Goal: Task Accomplishment & Management: Manage account settings

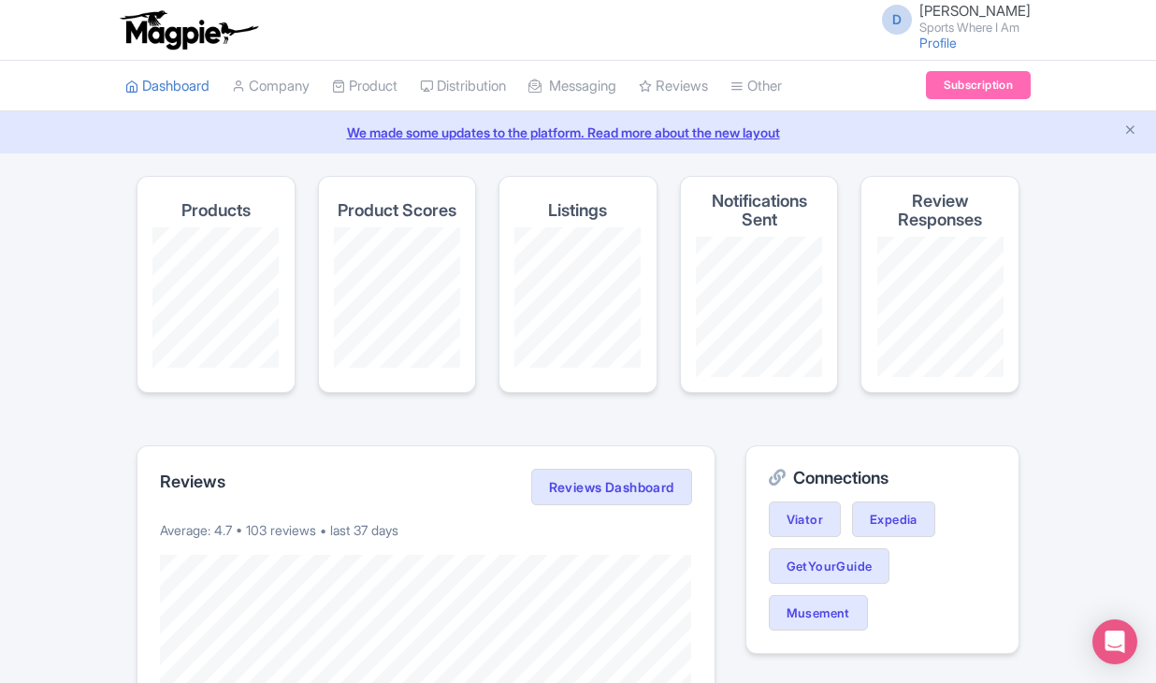
scroll to position [33, 0]
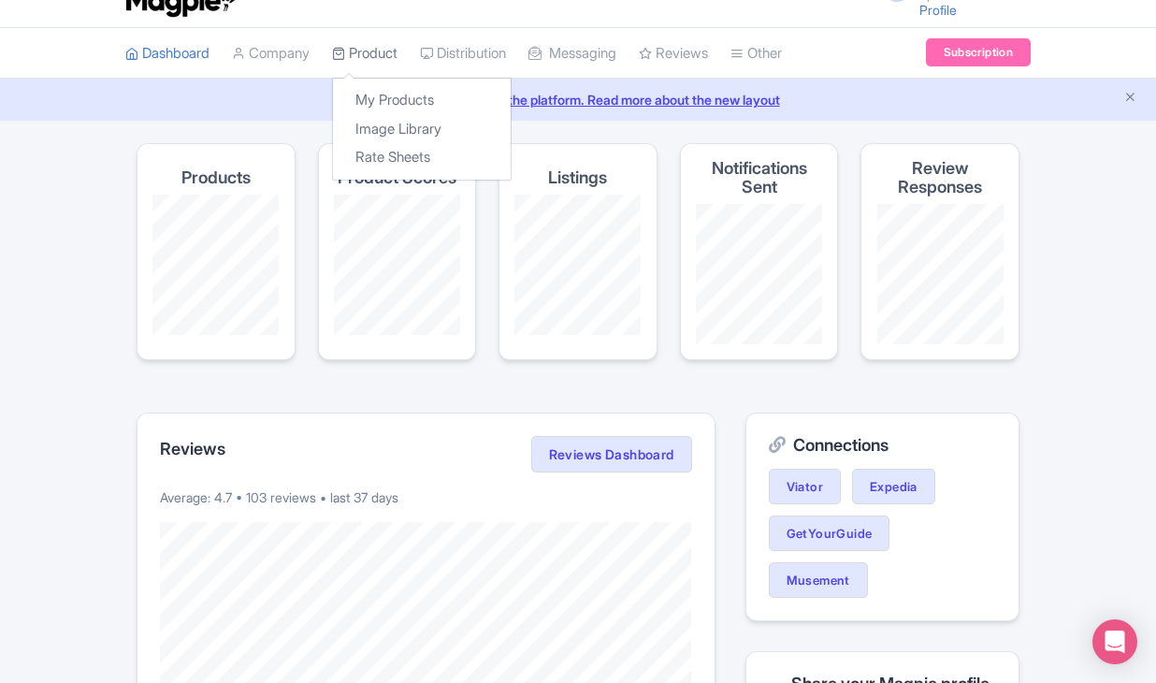
click at [362, 51] on link "Product" at bounding box center [364, 53] width 65 height 51
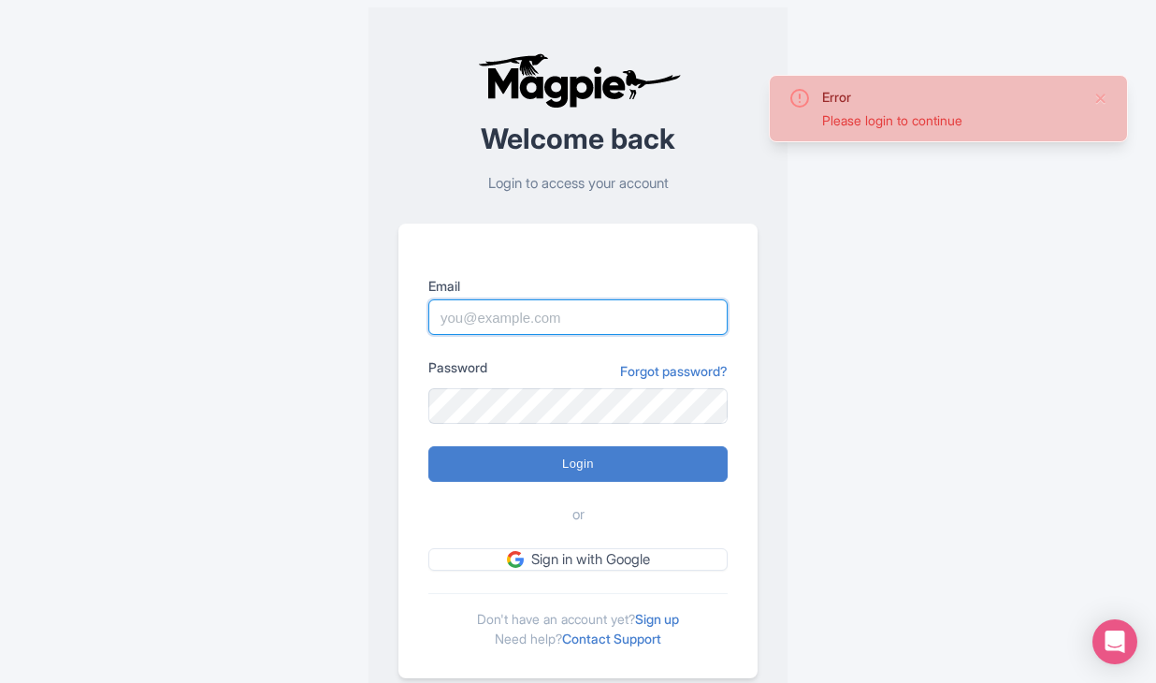
type input "dan.hughes@sportswhereiam.com"
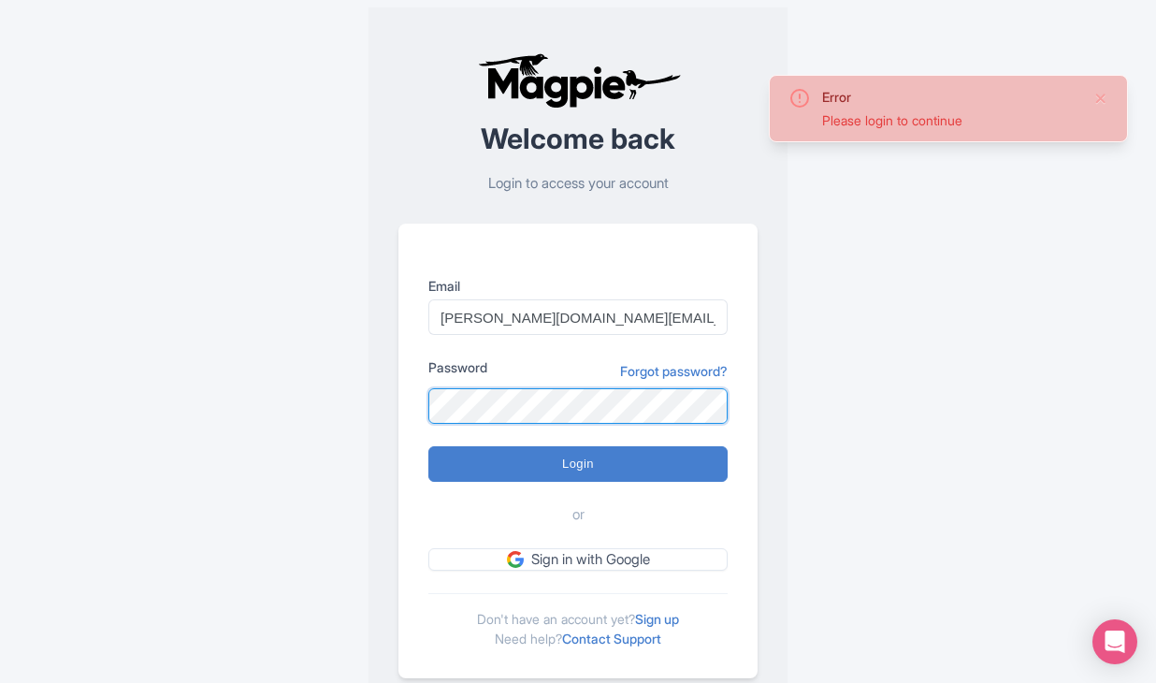
click at [578, 463] on input "Login" at bounding box center [578, 464] width 299 height 36
type input "Logging in..."
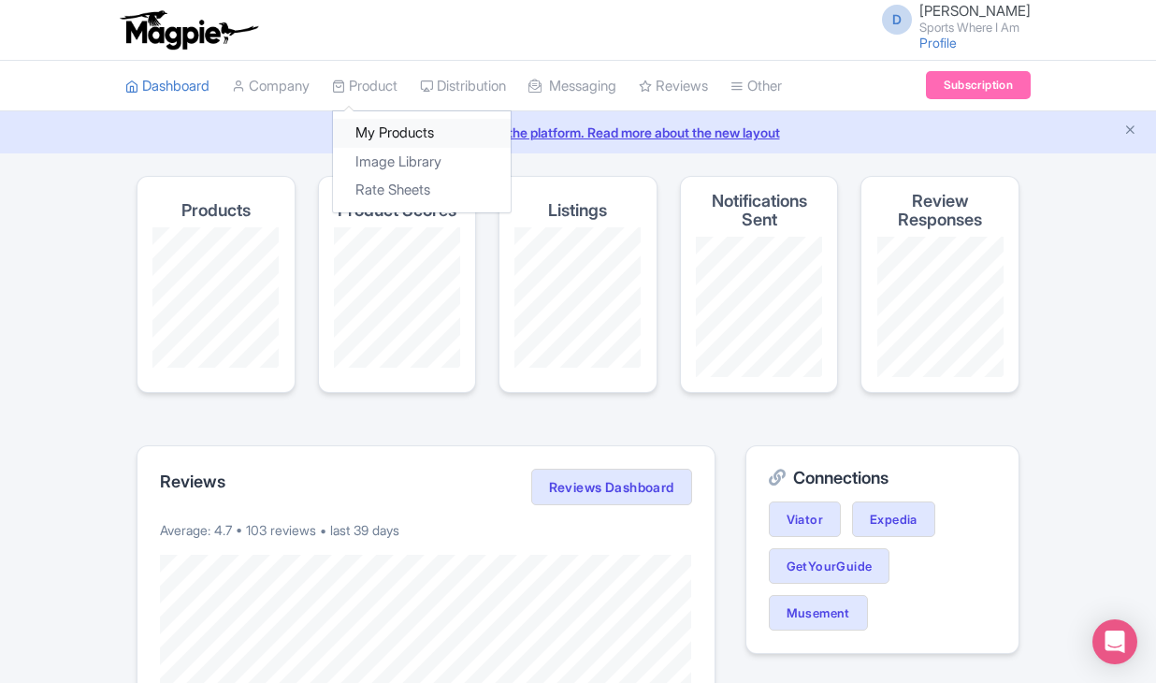
click at [375, 142] on link "My Products" at bounding box center [422, 133] width 178 height 29
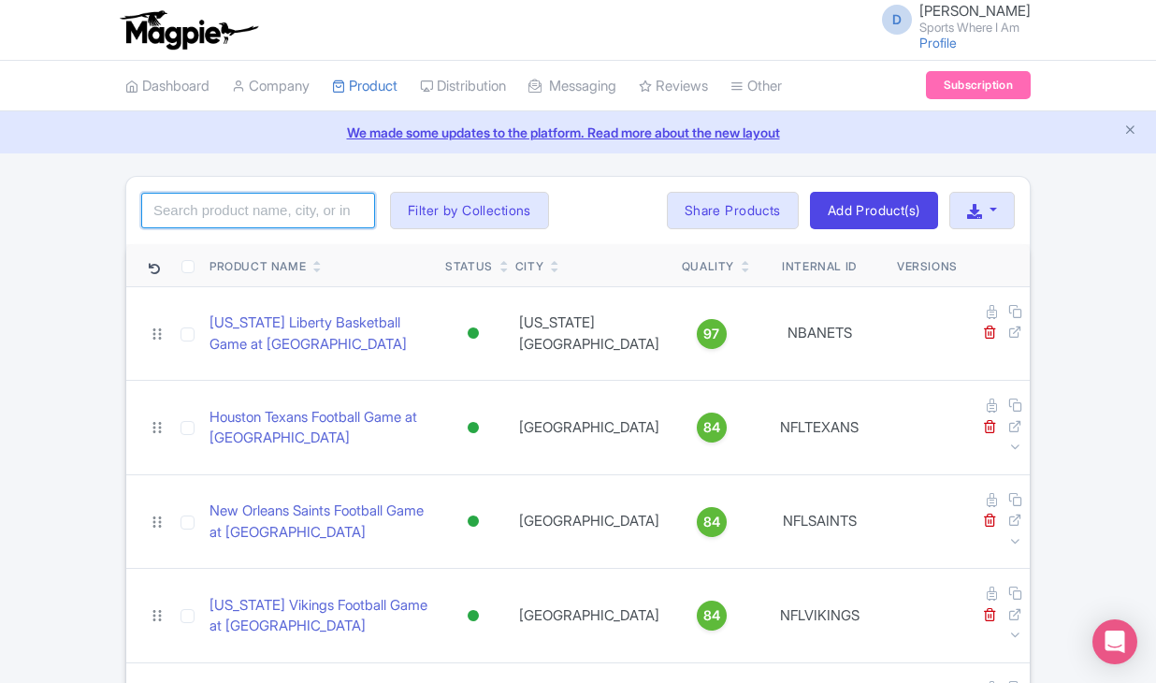
click at [243, 222] on input "search" at bounding box center [258, 211] width 234 height 36
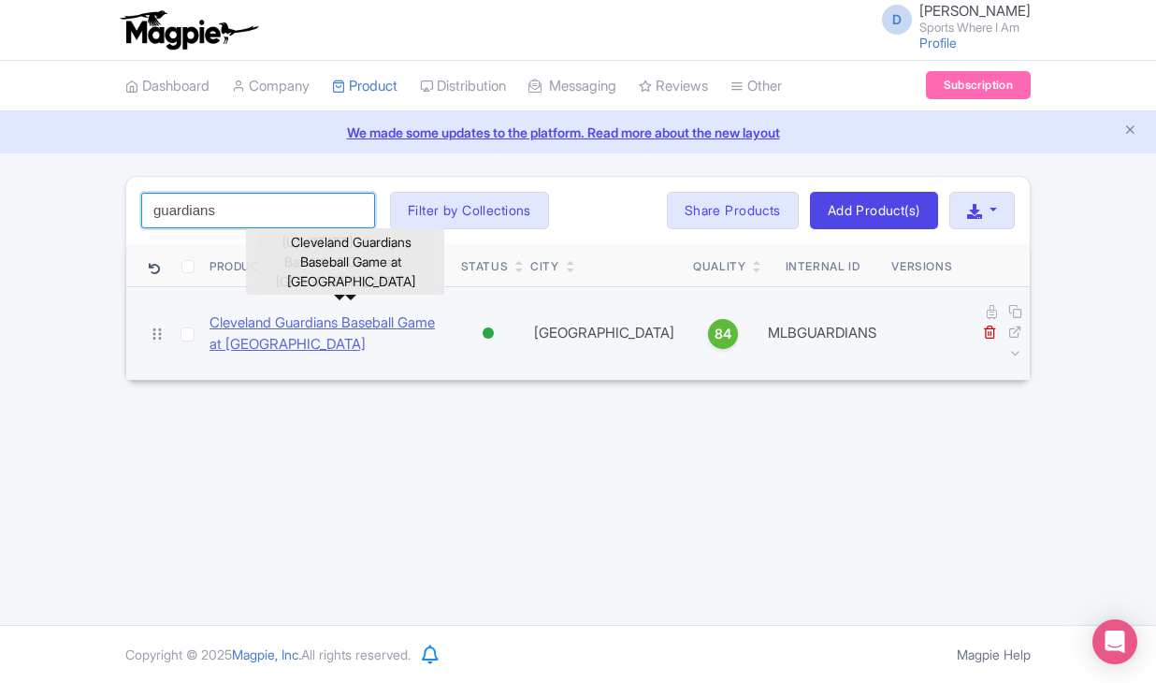
type input "guardians"
click at [279, 341] on link "Cleveland Guardians Baseball Game at Progressive Field" at bounding box center [328, 334] width 237 height 42
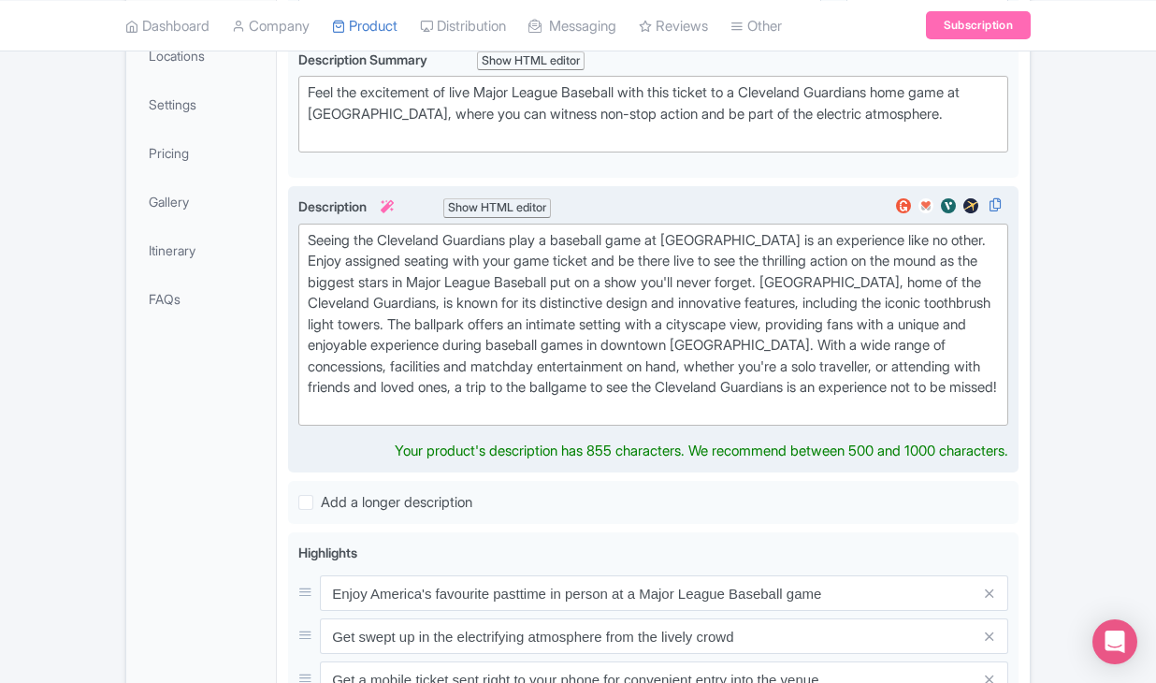
scroll to position [407, 0]
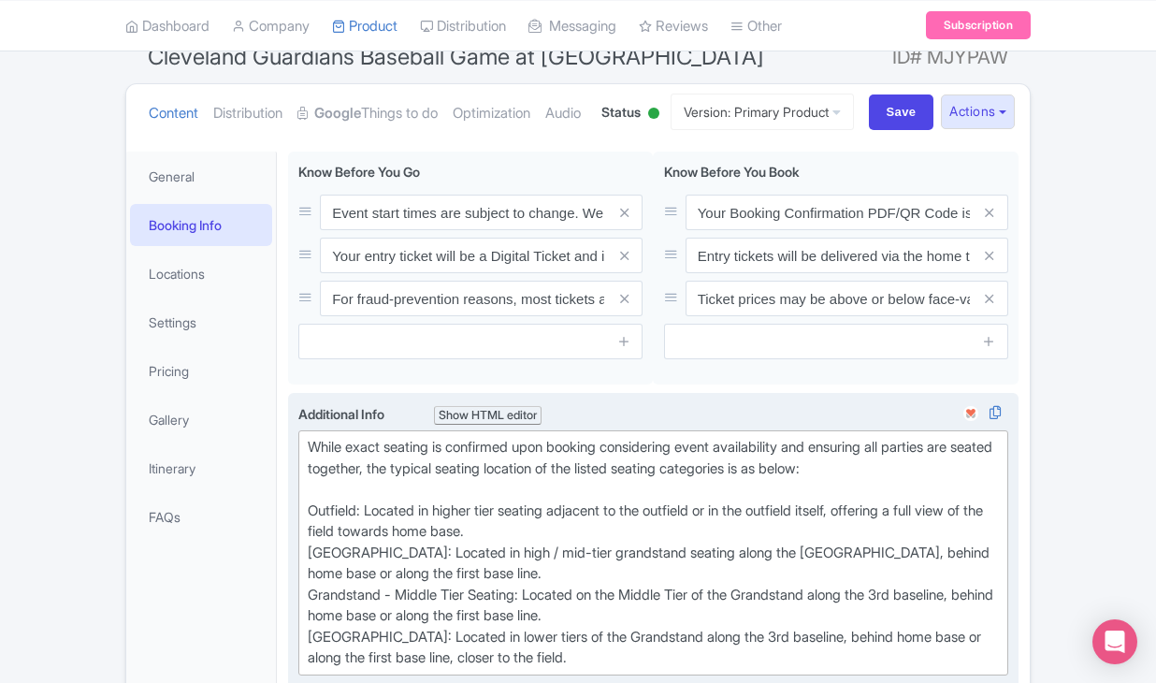
scroll to position [173, 0]
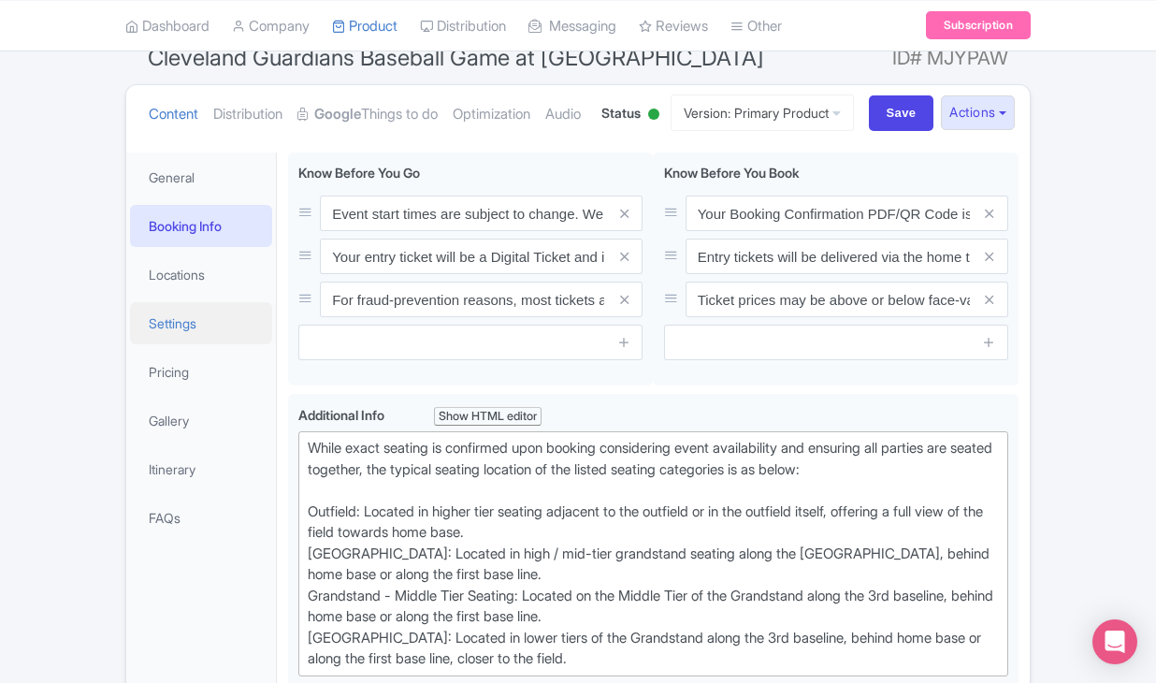
click at [200, 344] on link "Settings" at bounding box center [201, 323] width 142 height 42
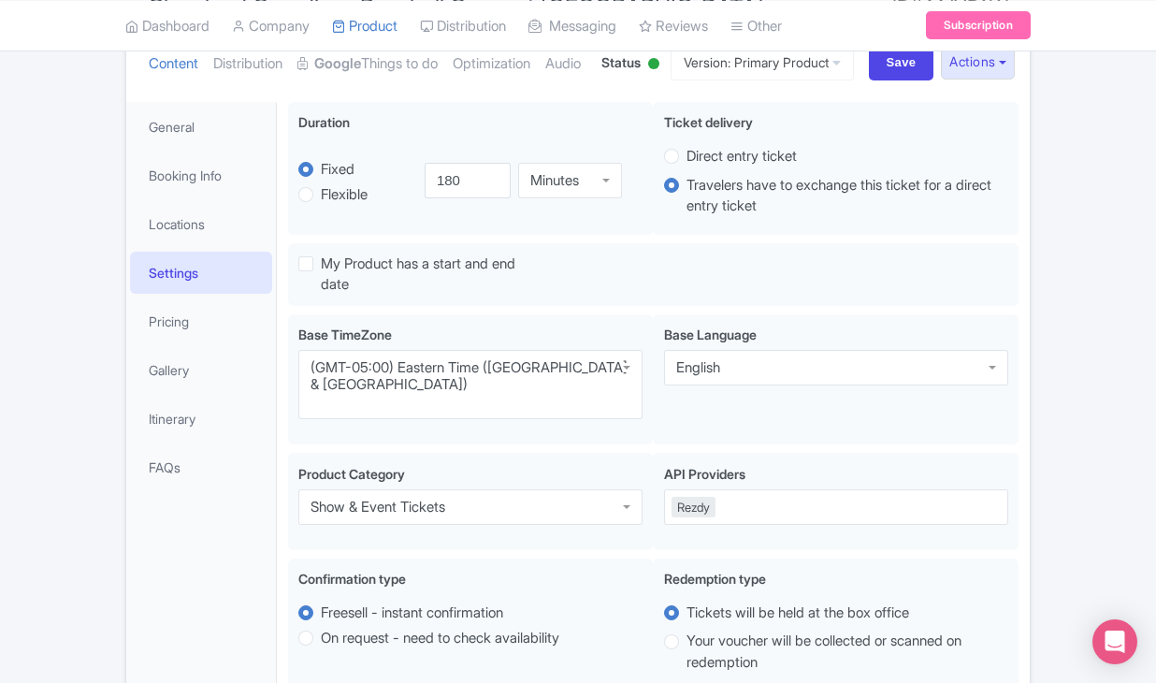
scroll to position [111, 0]
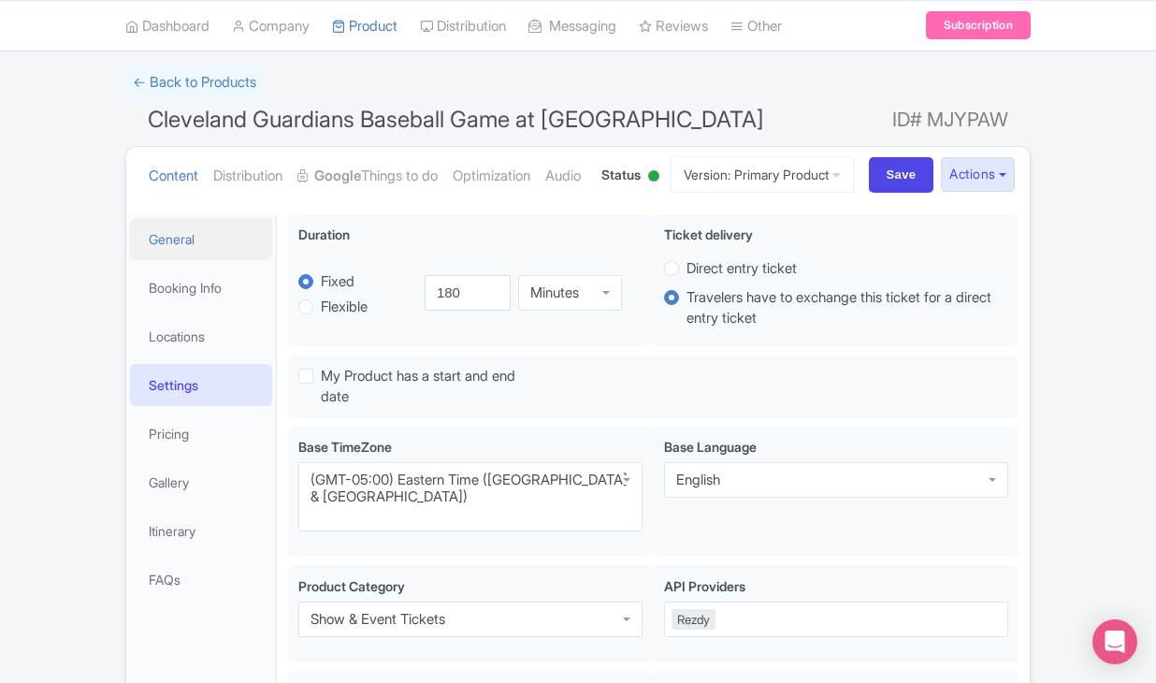
click at [211, 260] on link "General" at bounding box center [201, 239] width 142 height 42
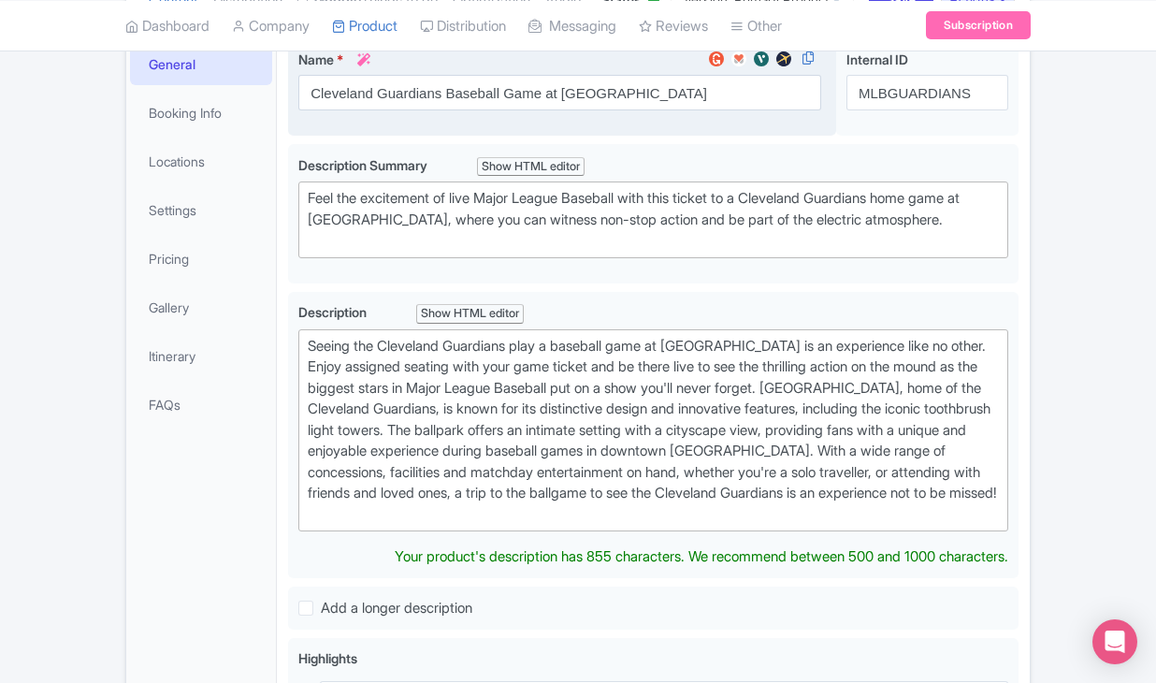
scroll to position [243, 0]
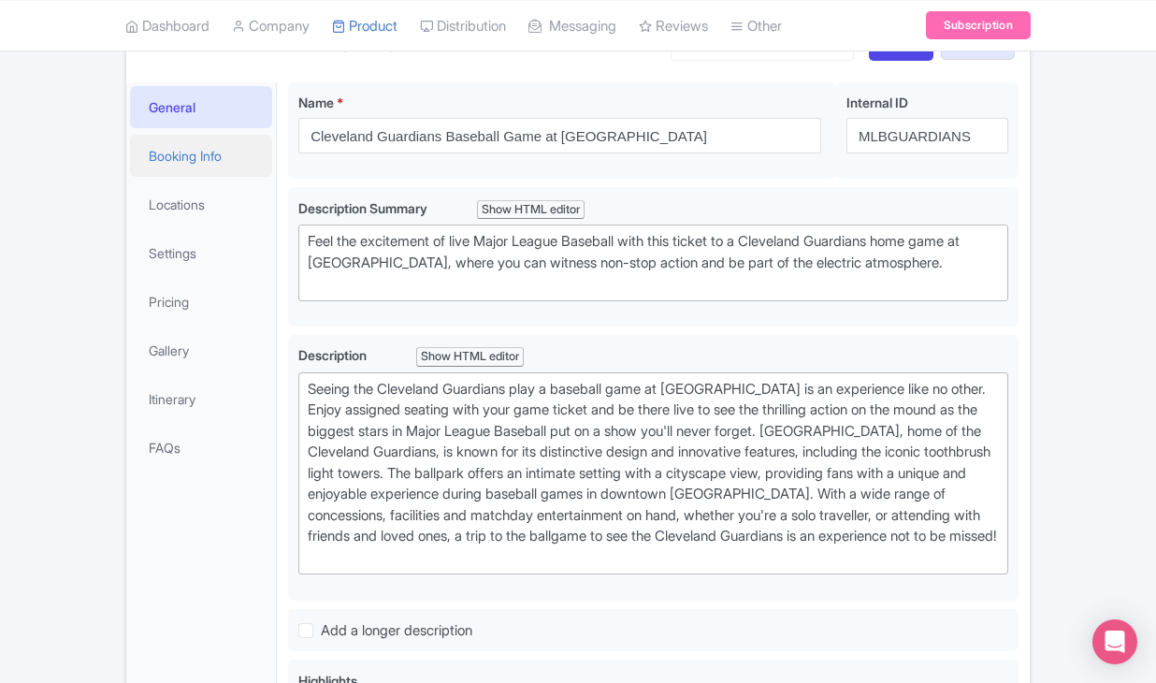
click at [227, 177] on link "Booking Info" at bounding box center [201, 156] width 142 height 42
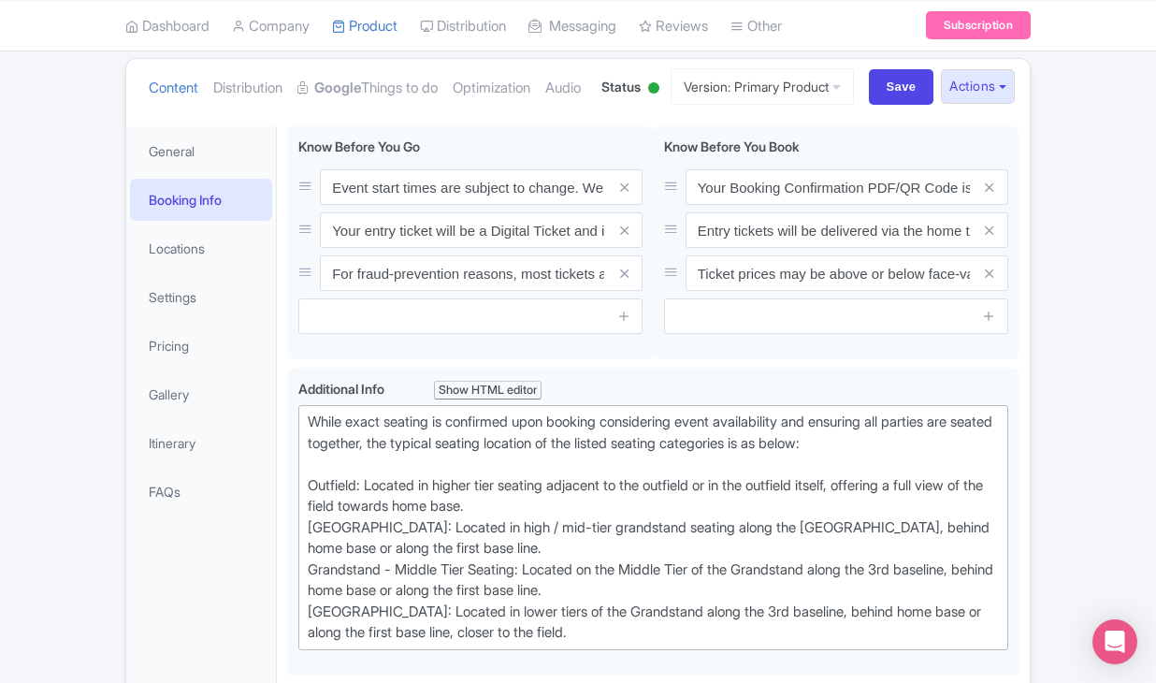
scroll to position [177, 0]
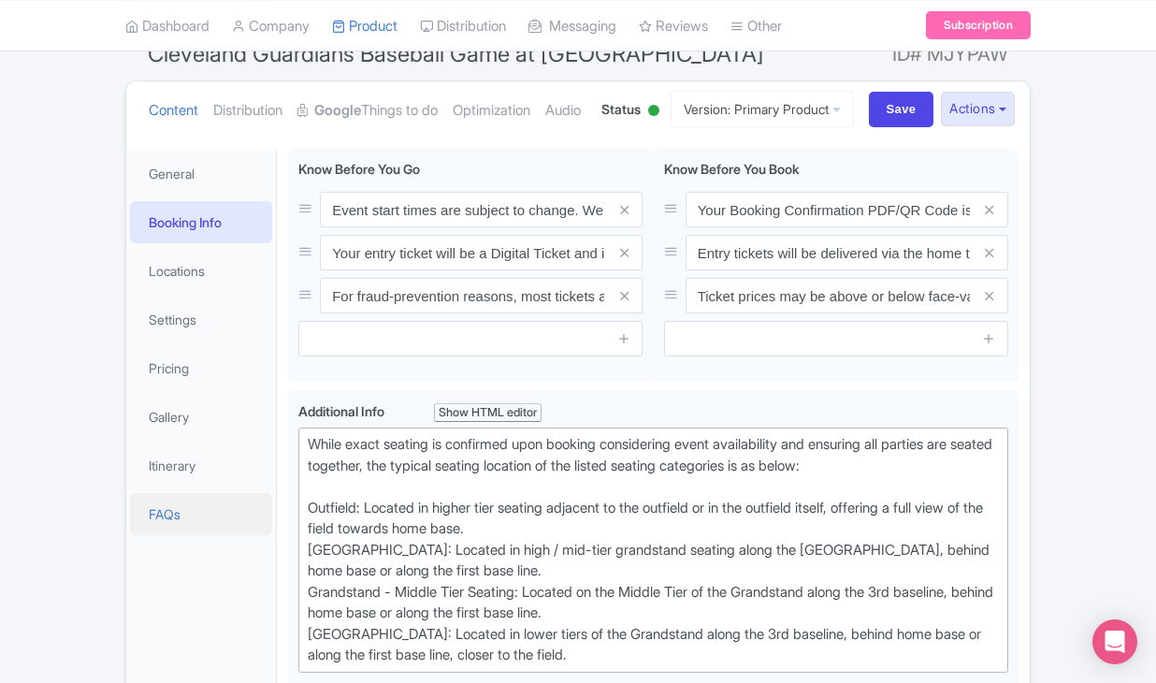
click at [207, 535] on link "FAQs" at bounding box center [201, 514] width 142 height 42
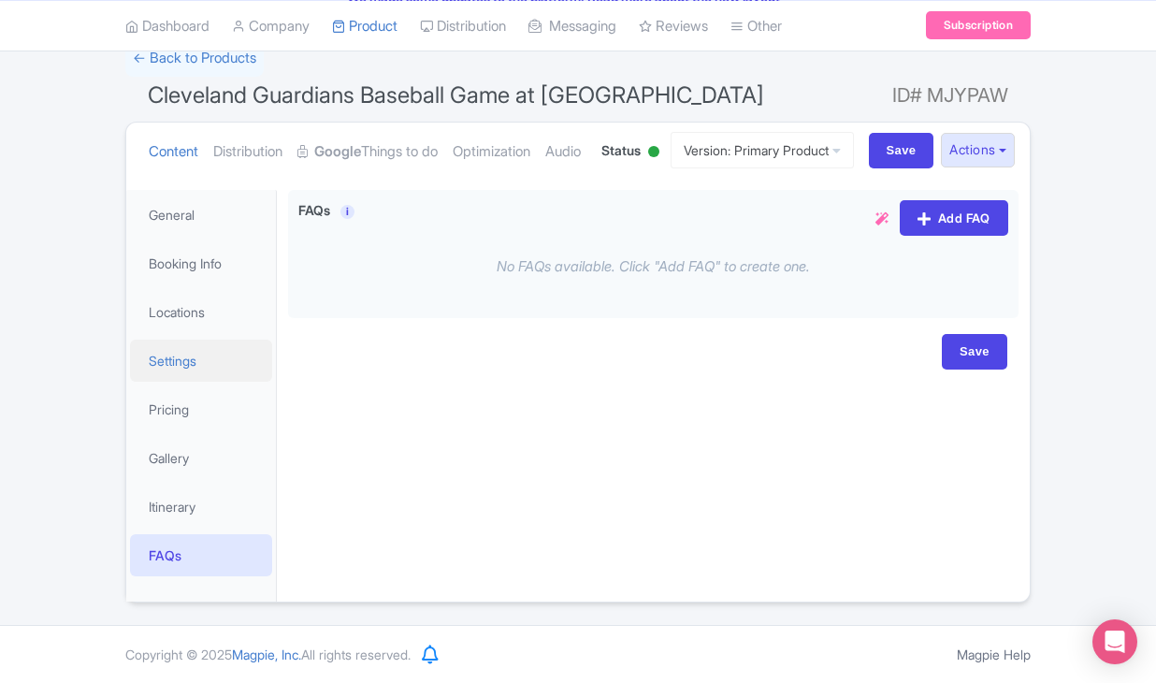
click at [222, 382] on link "Settings" at bounding box center [201, 361] width 142 height 42
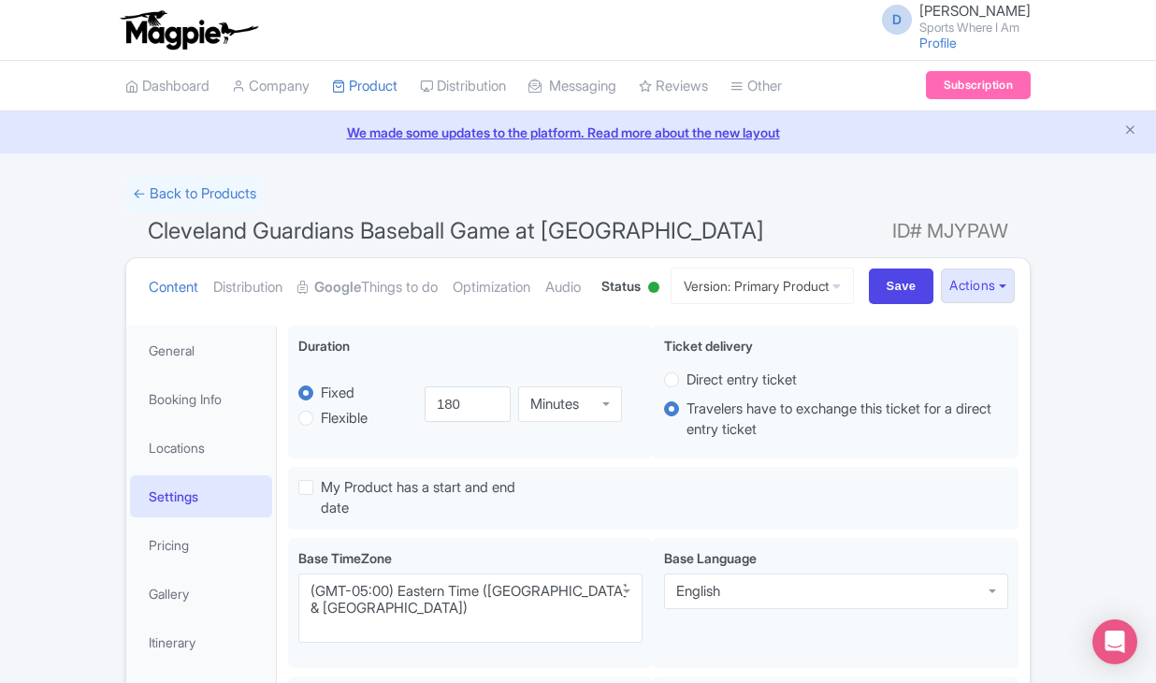
scroll to position [0, 0]
click at [211, 197] on link "← Back to Products" at bounding box center [194, 194] width 138 height 36
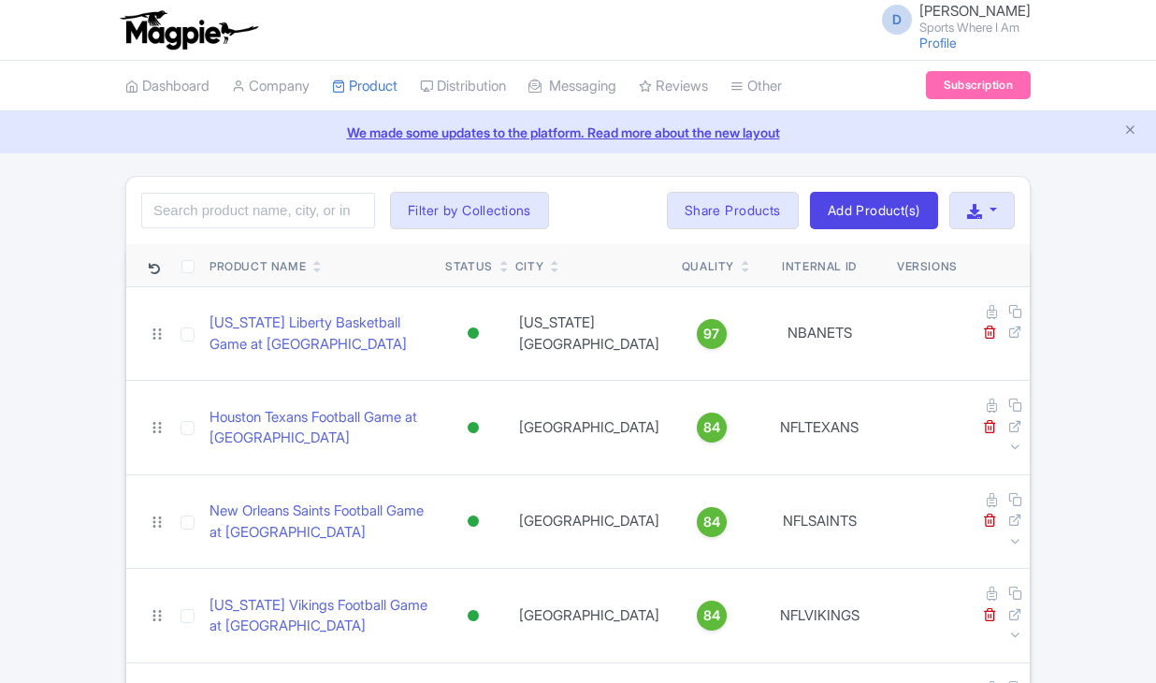
click at [265, 236] on div "Search Filter by Collections American Football Australian Football League Baseb…" at bounding box center [578, 210] width 904 height 67
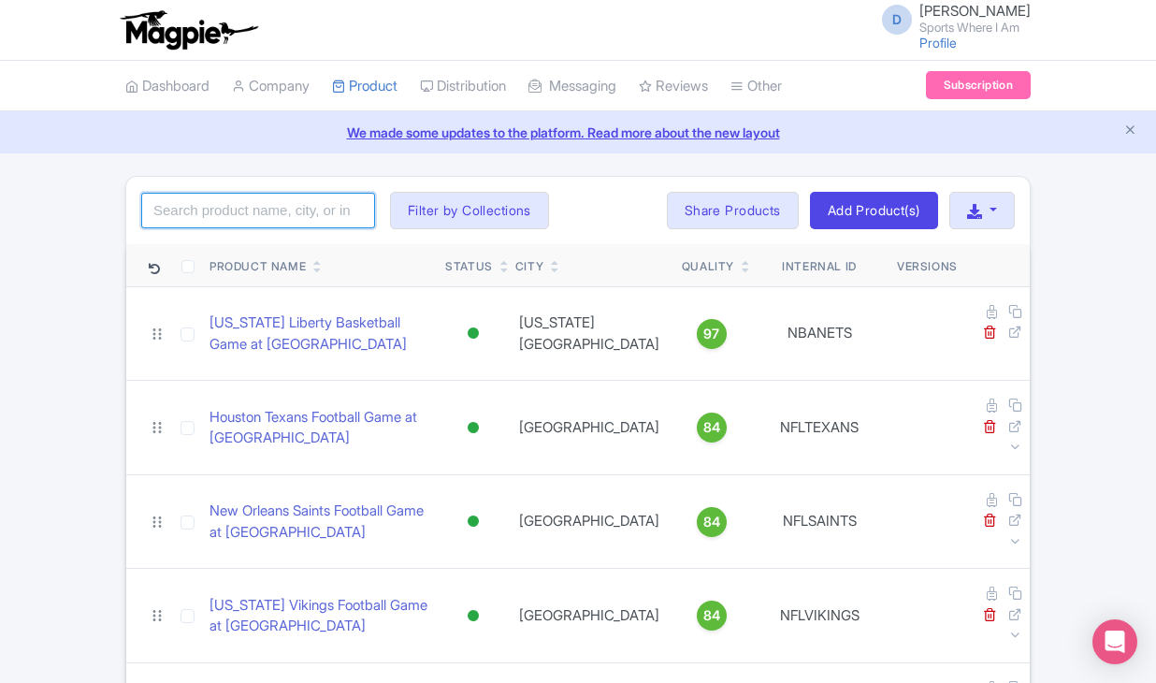
click at [269, 211] on input "search" at bounding box center [258, 211] width 234 height 36
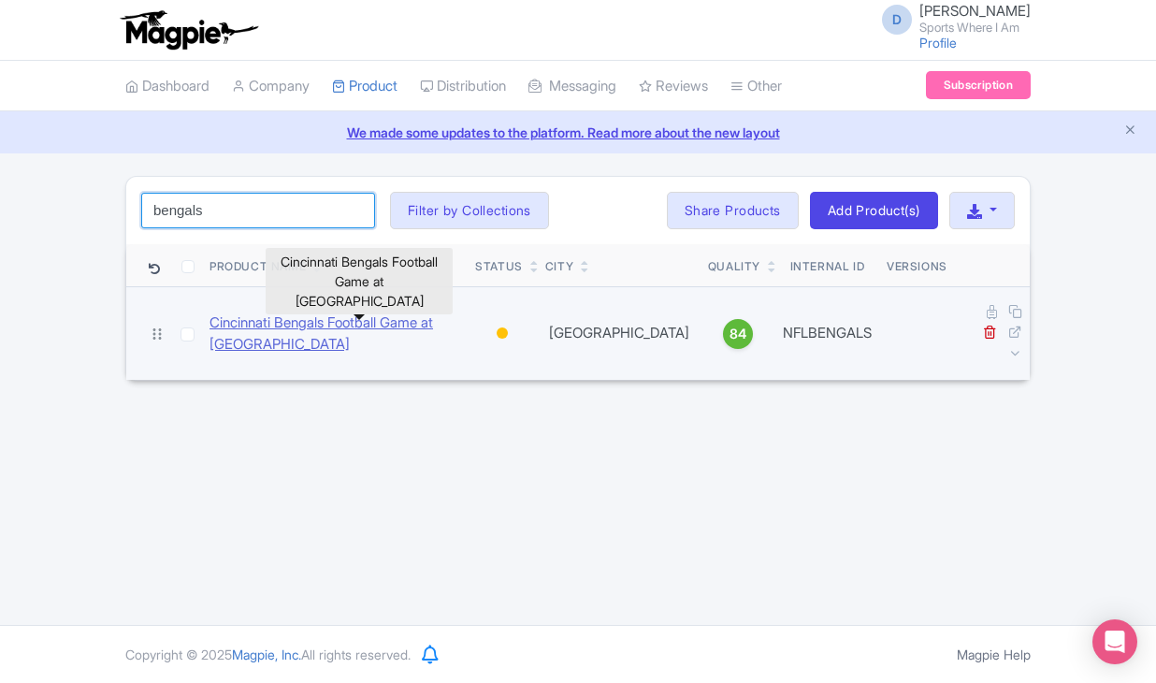
type input "bengals"
click at [228, 313] on link "Cincinnati Bengals Football Game at Paycor Stadium" at bounding box center [335, 334] width 251 height 42
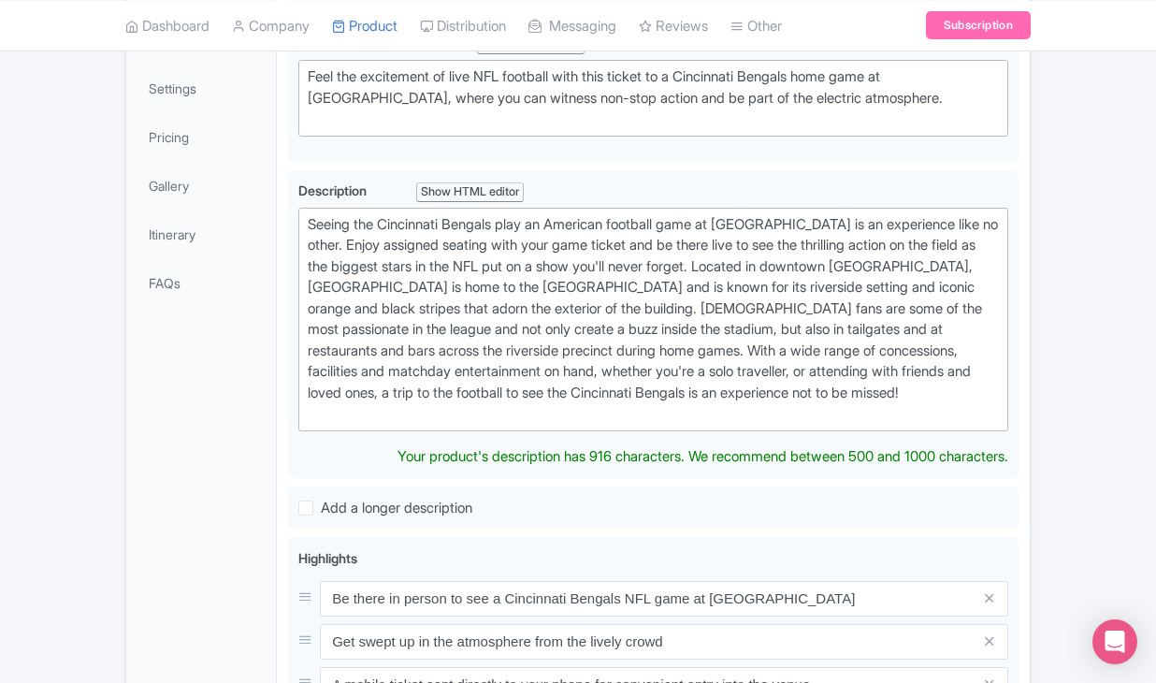
scroll to position [409, 0]
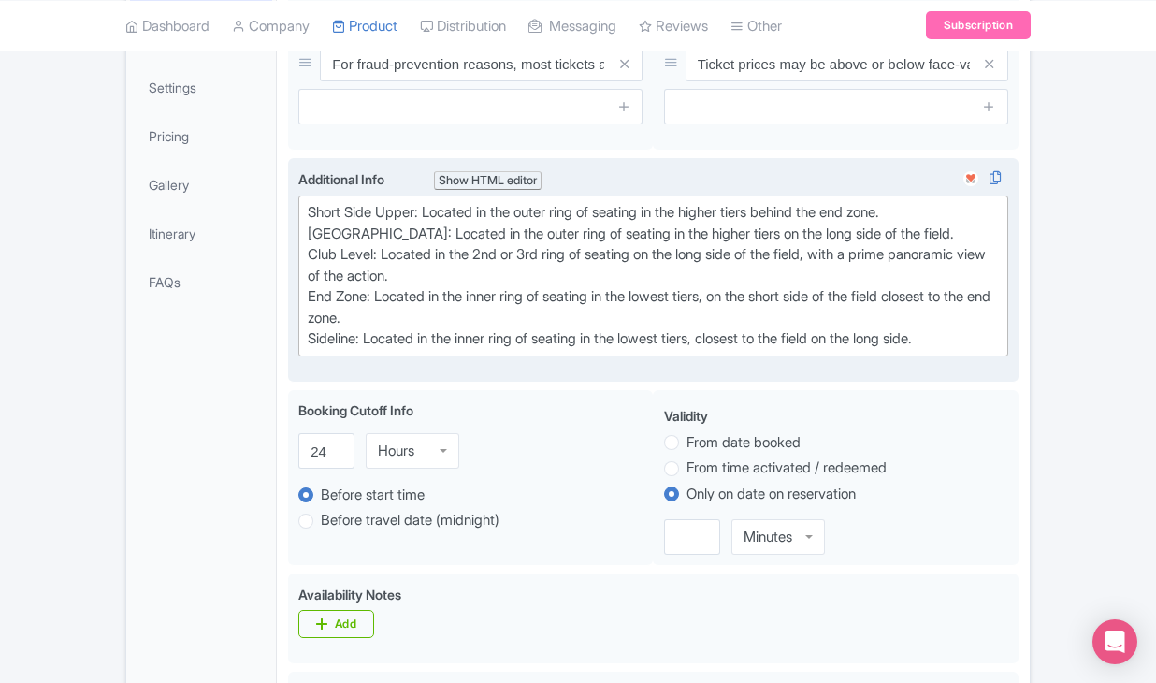
click at [311, 301] on div "Short Side Upper: Located in the outer ring of seating in the higher tiers behi…" at bounding box center [653, 276] width 691 height 148
click at [316, 318] on div "Short Side Upper: Located in the outer ring of seating in the higher tiers behi…" at bounding box center [653, 276] width 691 height 148
click at [314, 350] on div "Short Side Upper: Located in the outer ring of seating in the higher tiers behi…" at bounding box center [653, 276] width 691 height 148
click at [312, 350] on div "Short Side Upper: Located in the outer ring of seating in the higher tiers behi…" at bounding box center [653, 276] width 691 height 148
type trix-editor "<div>Short Side Upper: Located in the outer ring of seating in the higher tiers…"
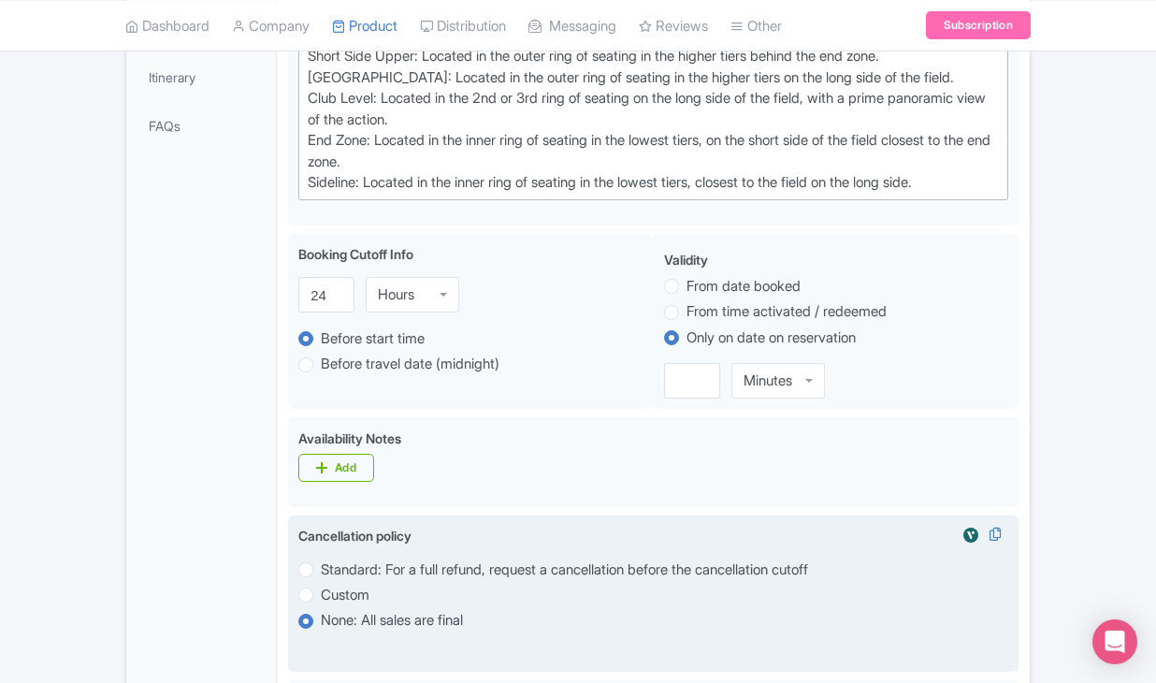
scroll to position [192, 0]
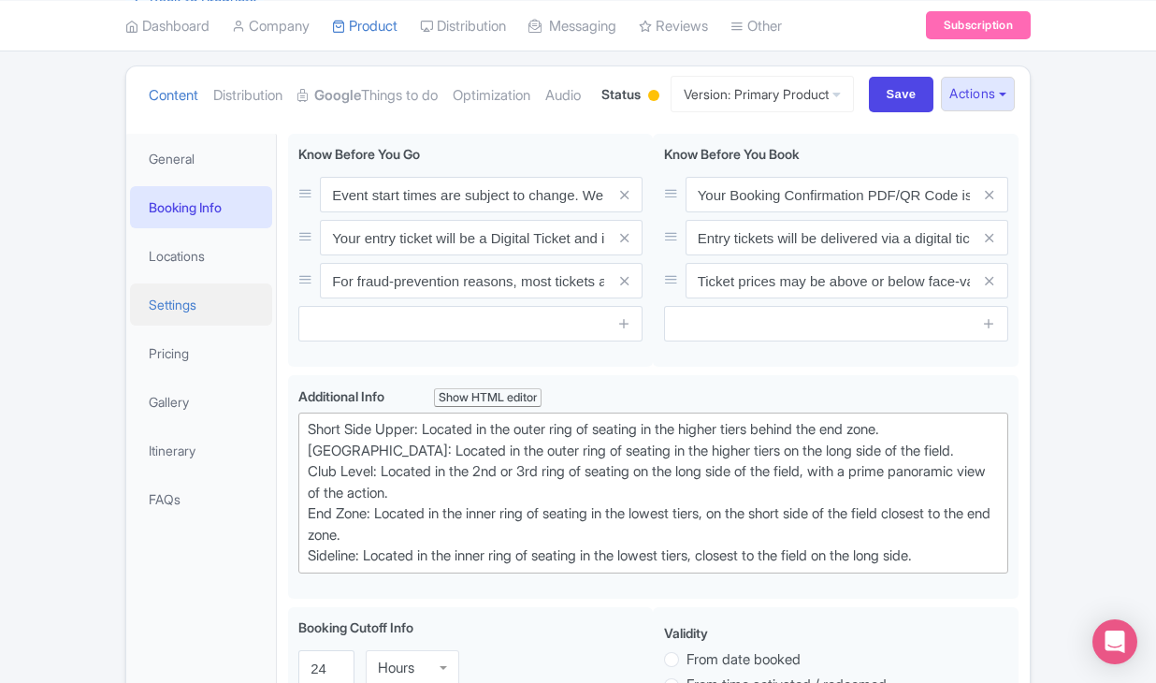
click at [208, 326] on link "Settings" at bounding box center [201, 304] width 142 height 42
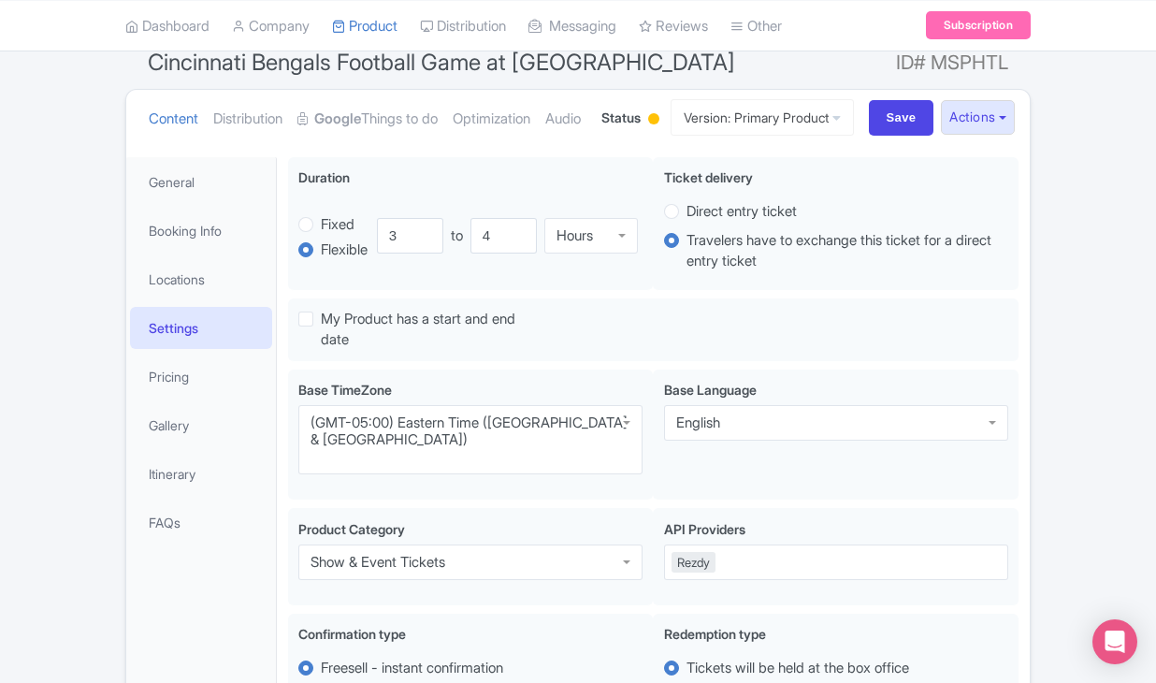
scroll to position [167, 0]
click at [223, 204] on link "General" at bounding box center [201, 183] width 142 height 42
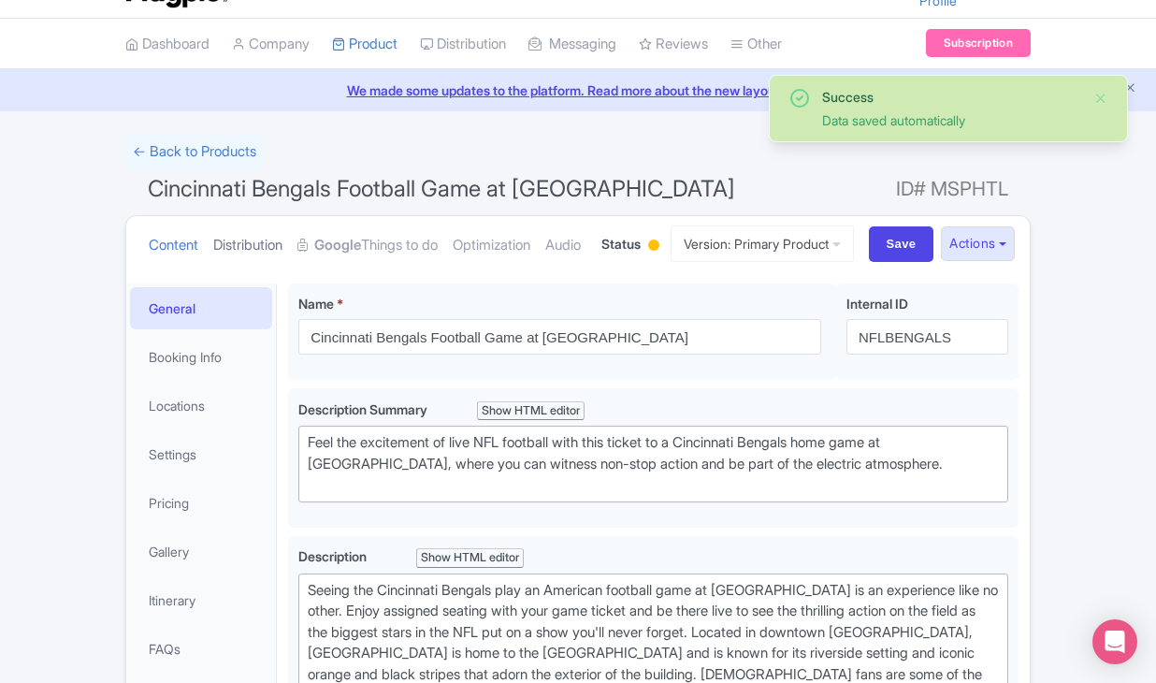
scroll to position [15, 0]
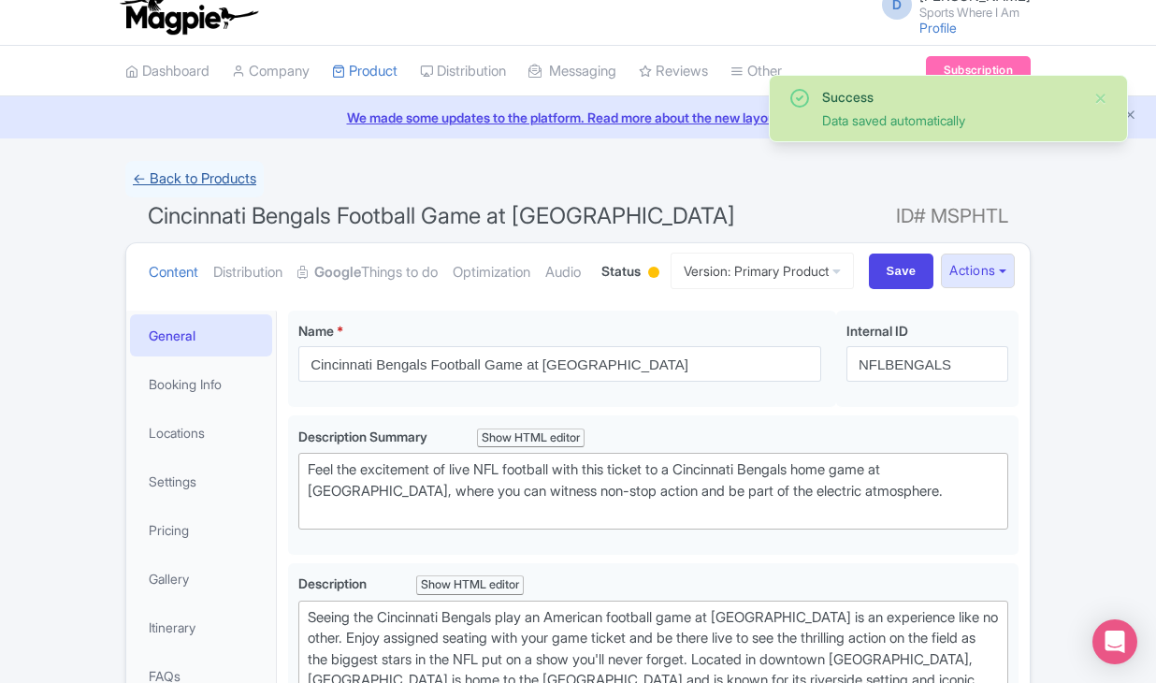
click at [205, 167] on link "← Back to Products" at bounding box center [194, 179] width 138 height 36
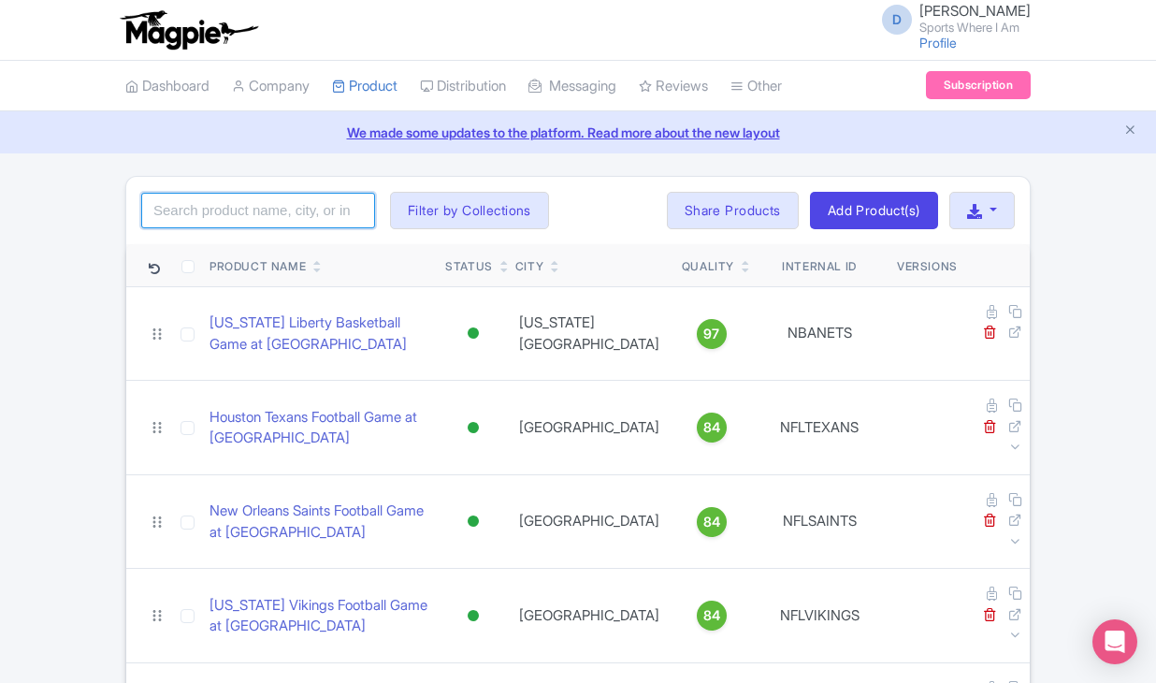
click at [272, 212] on input "search" at bounding box center [258, 211] width 234 height 36
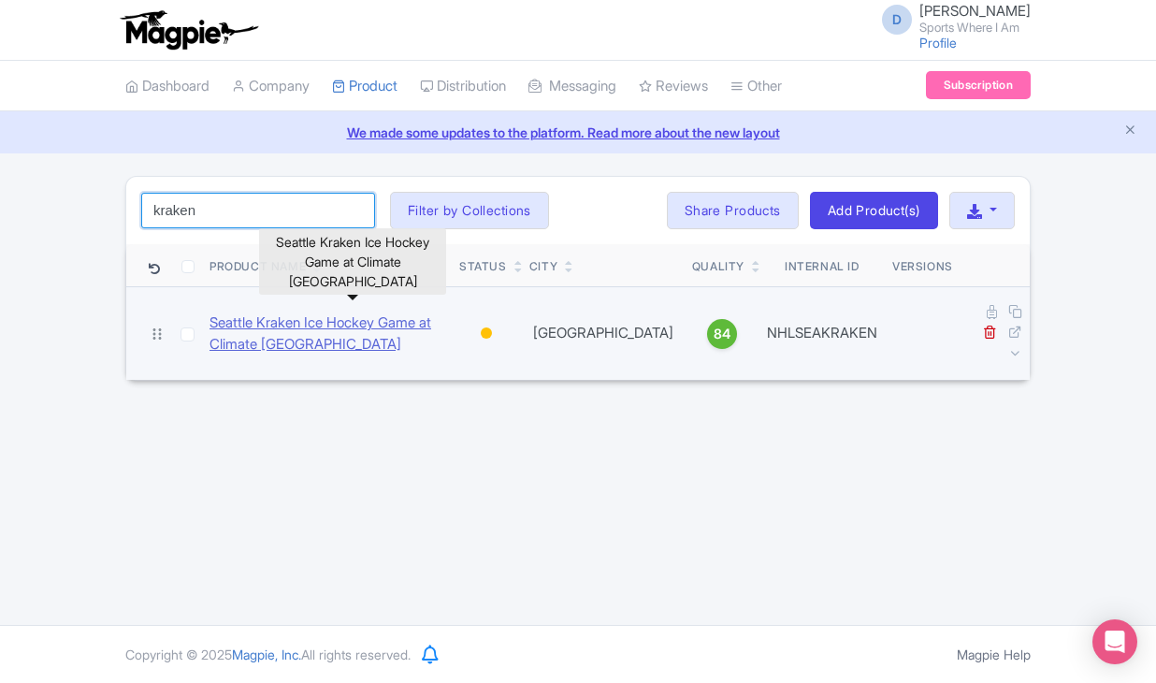
type input "kraken"
click at [265, 313] on link "Seattle Kraken Ice Hockey Game at Climate [GEOGRAPHIC_DATA]" at bounding box center [327, 334] width 235 height 42
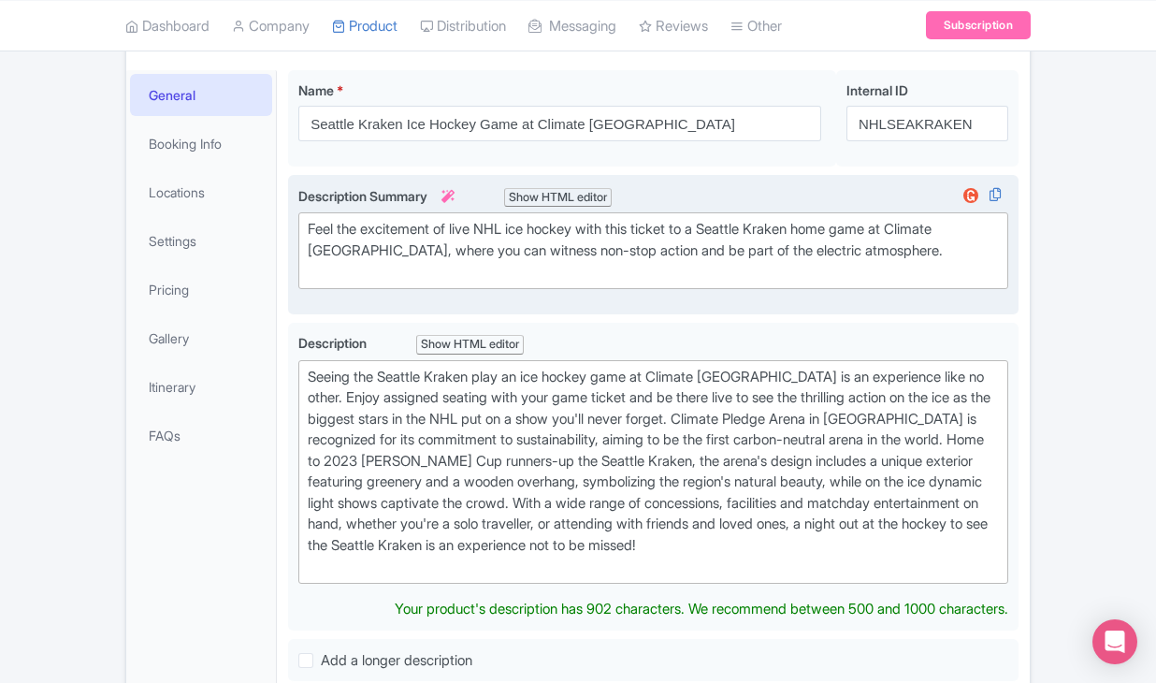
scroll to position [328, 0]
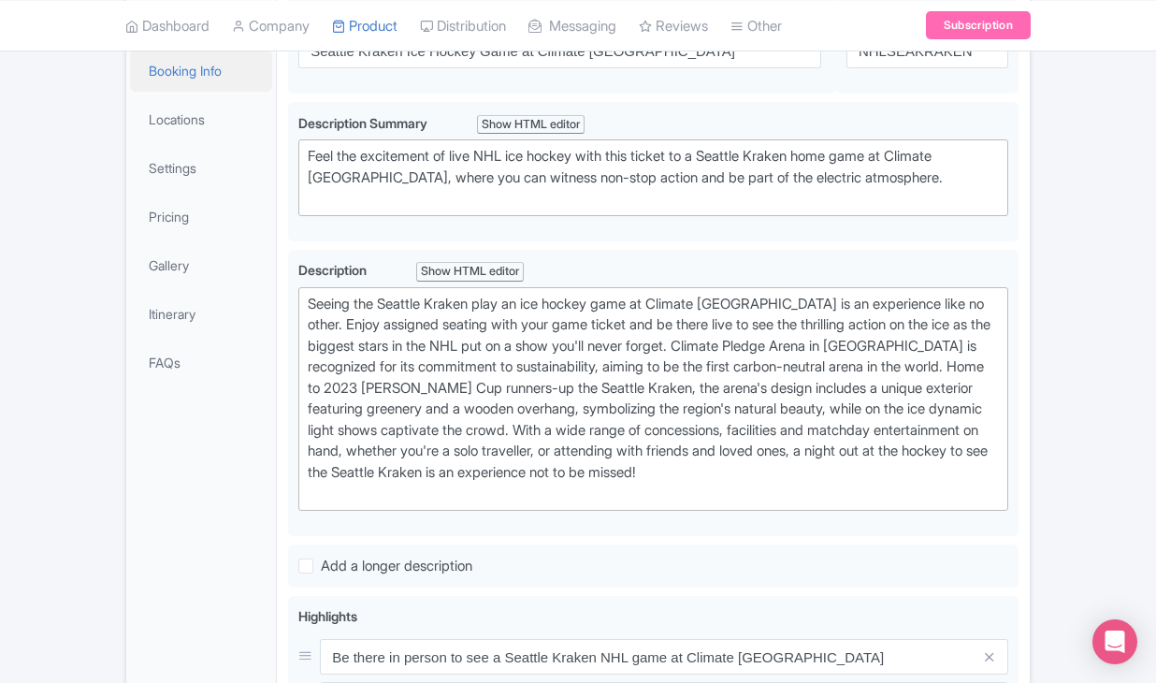
click at [222, 92] on link "Booking Info" at bounding box center [201, 71] width 142 height 42
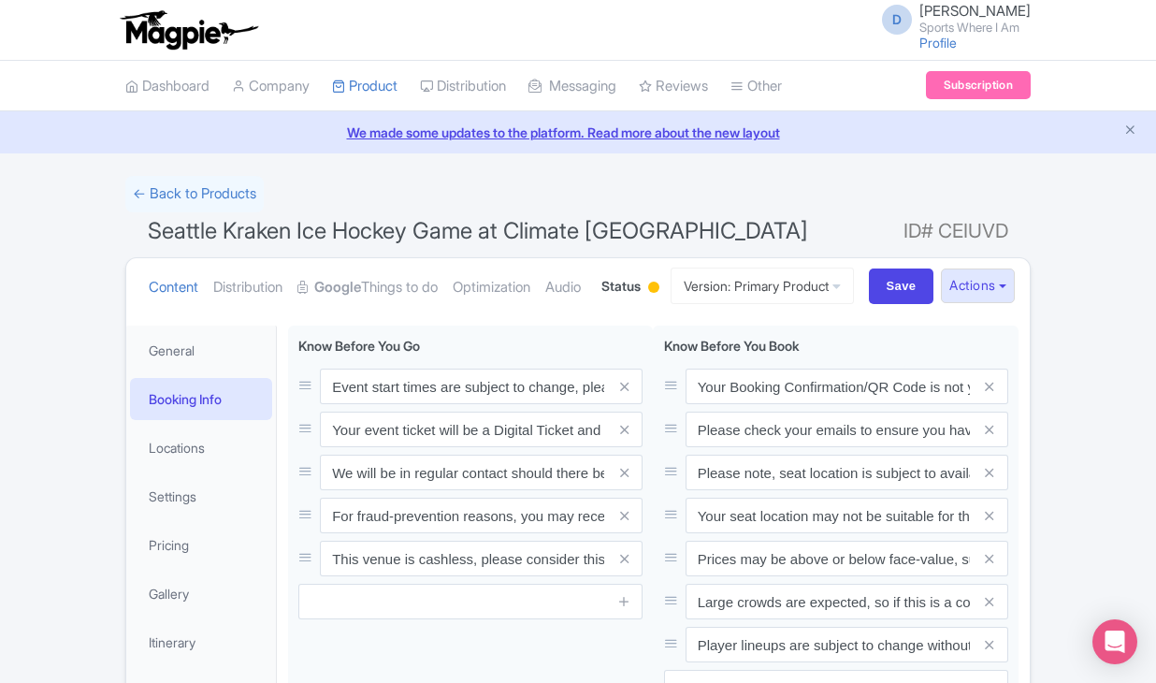
scroll to position [0, 0]
click at [193, 195] on link "← Back to Products" at bounding box center [194, 194] width 138 height 36
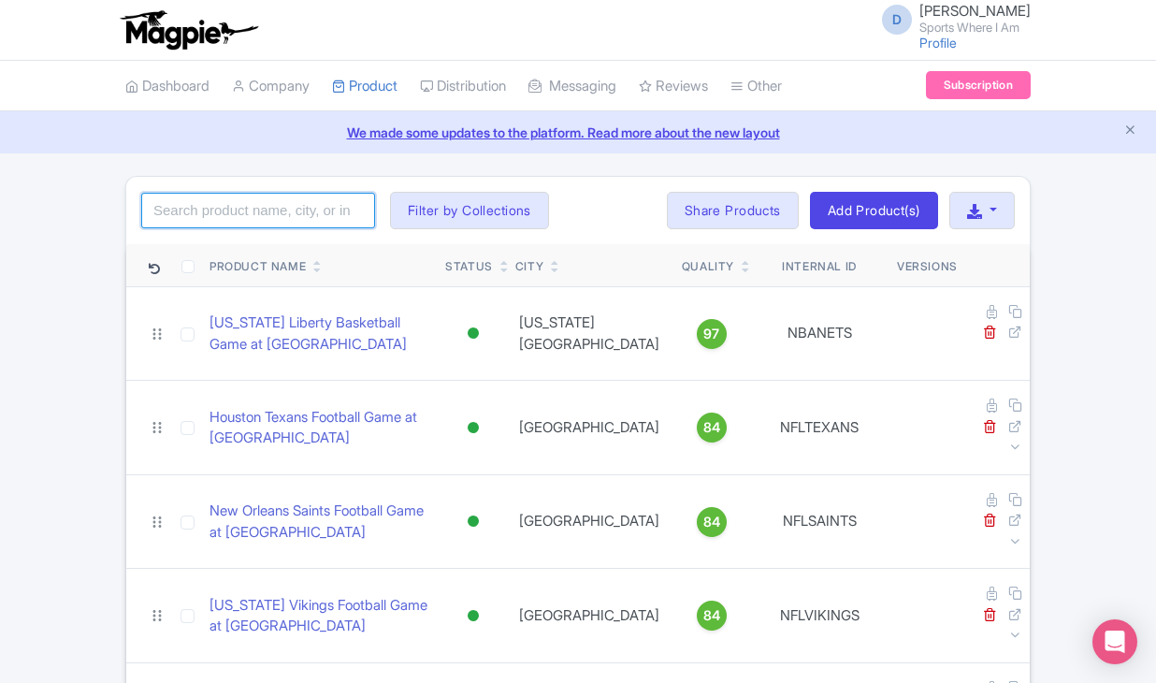
click at [188, 206] on input "search" at bounding box center [258, 211] width 234 height 36
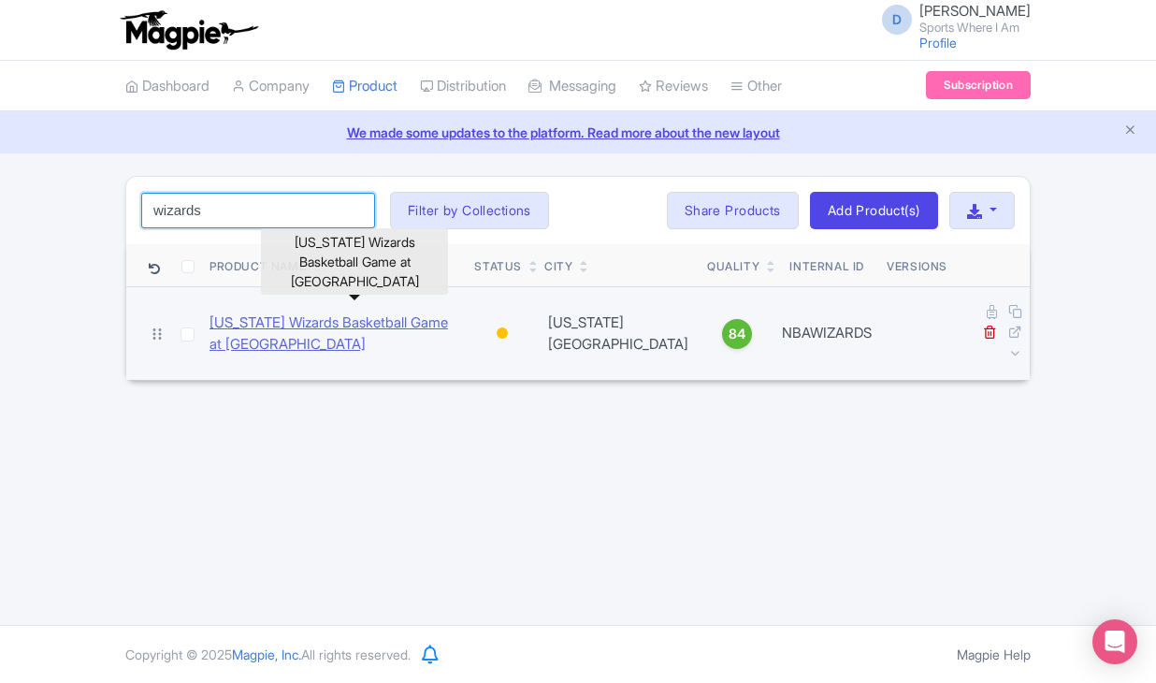
type input "wizards"
click at [252, 313] on link "[US_STATE] Wizards Basketball Game at [GEOGRAPHIC_DATA]" at bounding box center [335, 334] width 250 height 42
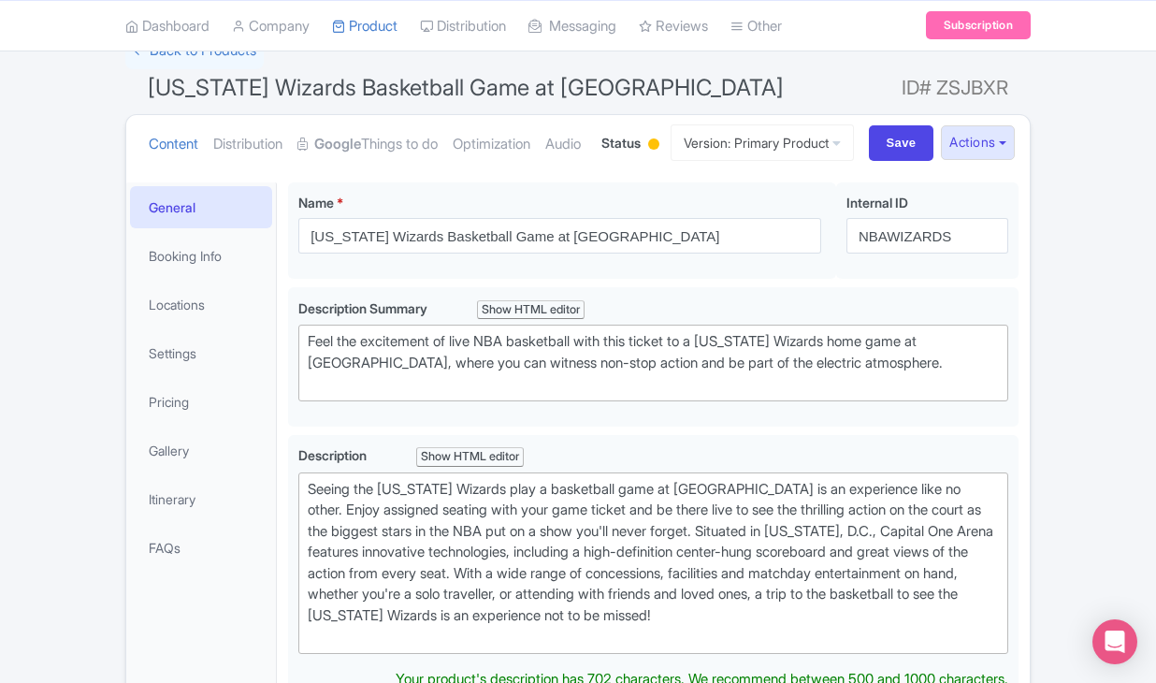
scroll to position [171, 0]
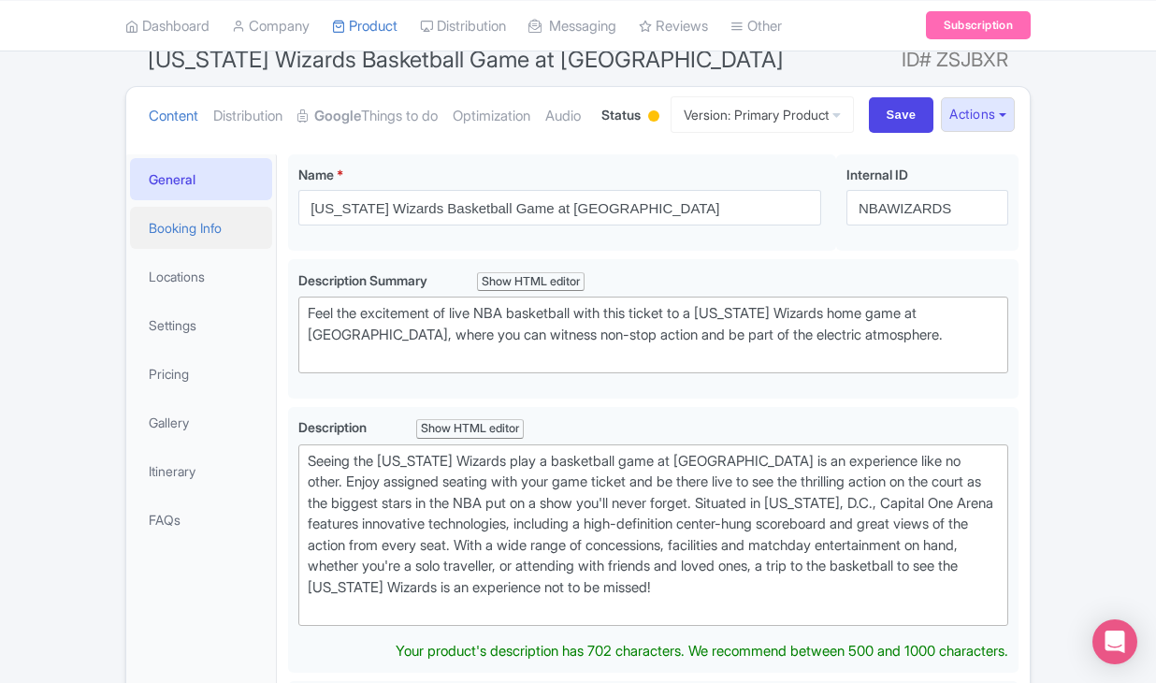
click at [210, 249] on link "Booking Info" at bounding box center [201, 228] width 142 height 42
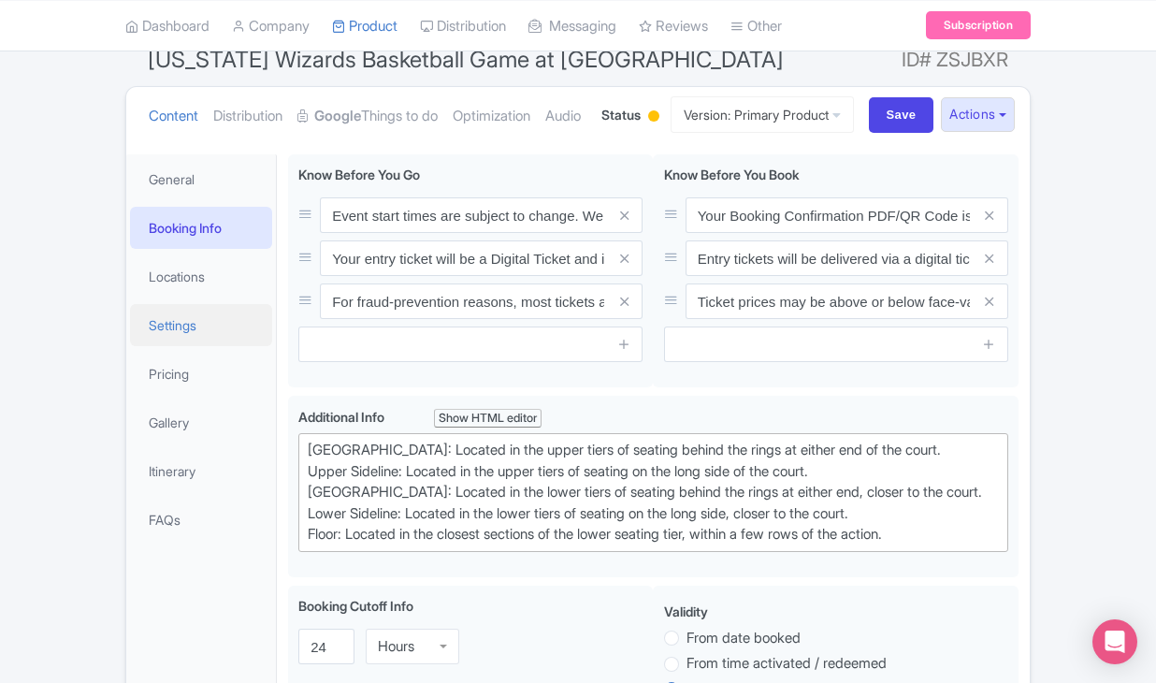
click at [207, 346] on link "Settings" at bounding box center [201, 325] width 142 height 42
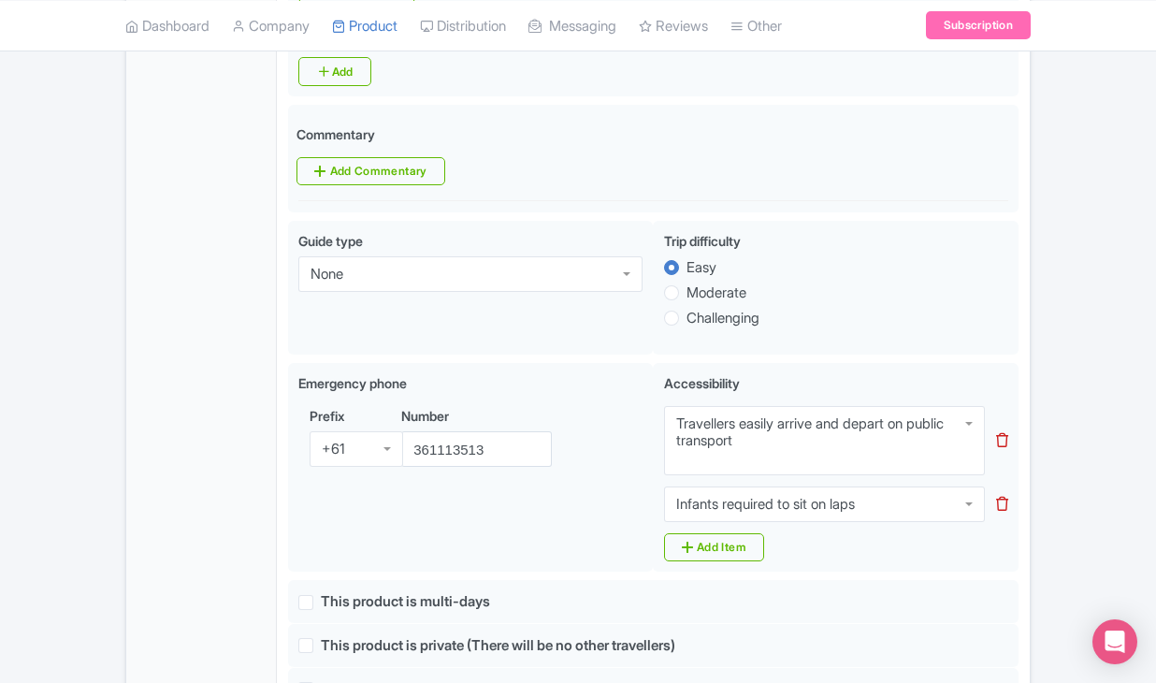
scroll to position [967, 0]
